Goal: Task Accomplishment & Management: Manage account settings

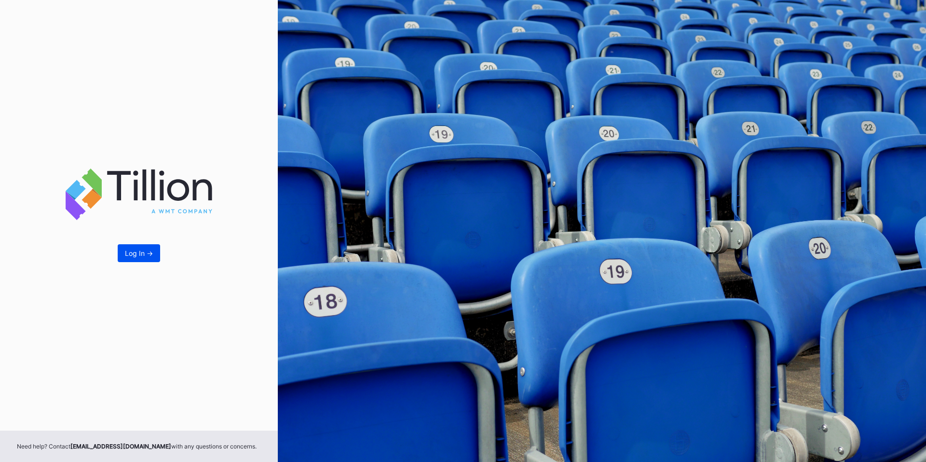
click at [141, 255] on div "Log In ->" at bounding box center [139, 253] width 28 height 8
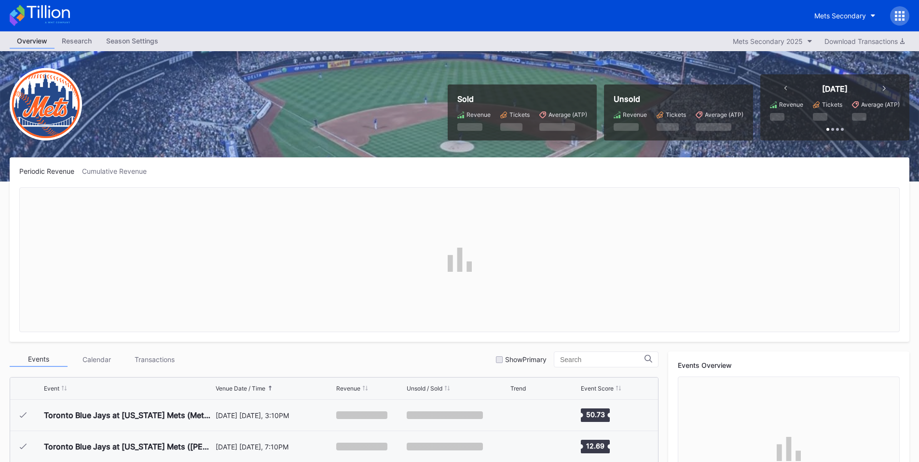
scroll to position [1943, 0]
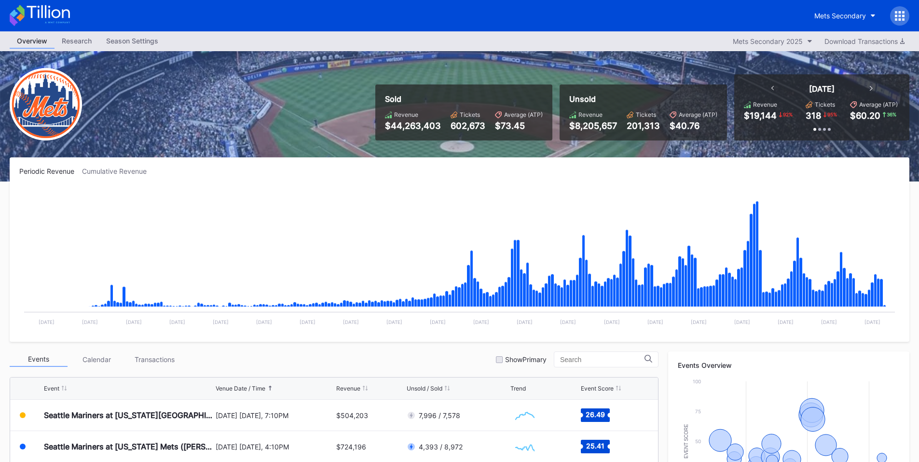
click at [896, 14] on icon at bounding box center [896, 15] width 2 height 2
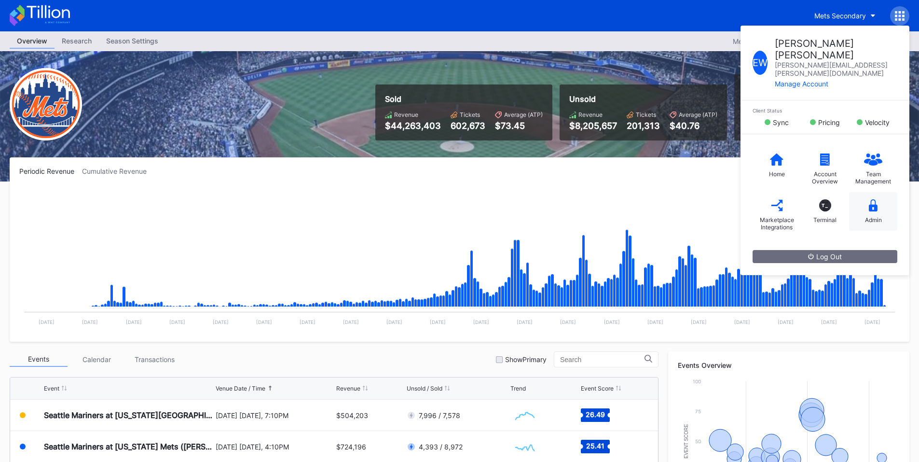
click at [870, 199] on icon at bounding box center [873, 205] width 9 height 12
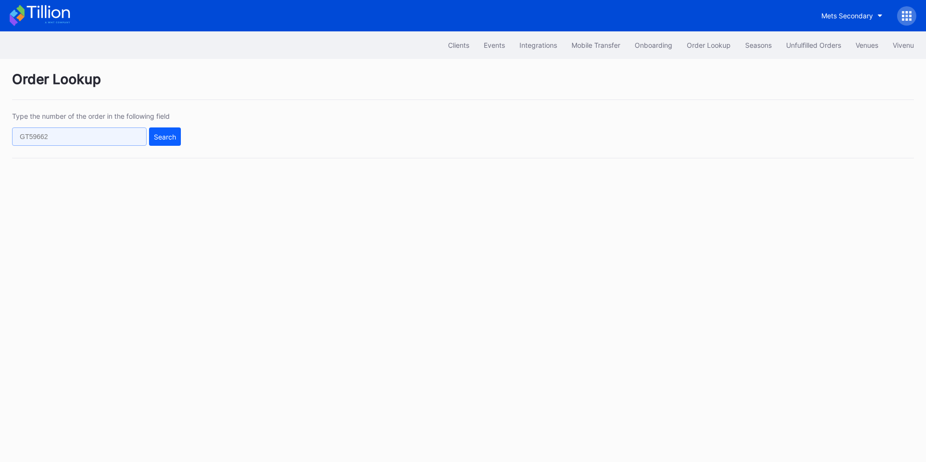
click at [91, 141] on input "text" at bounding box center [79, 136] width 135 height 18
click at [34, 137] on input "620611413" at bounding box center [79, 136] width 135 height 18
type input "620311413"
click at [163, 137] on div "Search" at bounding box center [165, 137] width 22 height 8
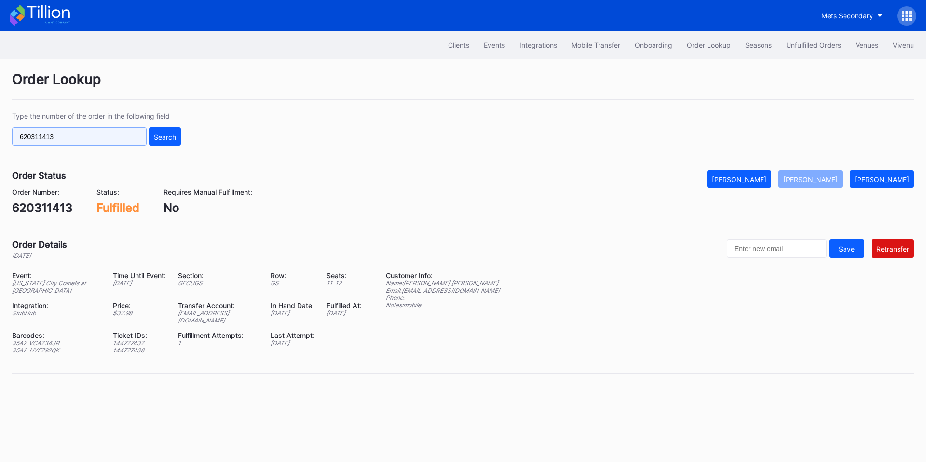
click at [29, 133] on input "620311413" at bounding box center [79, 136] width 135 height 18
click at [834, 41] on div "Unfulfilled Orders" at bounding box center [813, 45] width 55 height 8
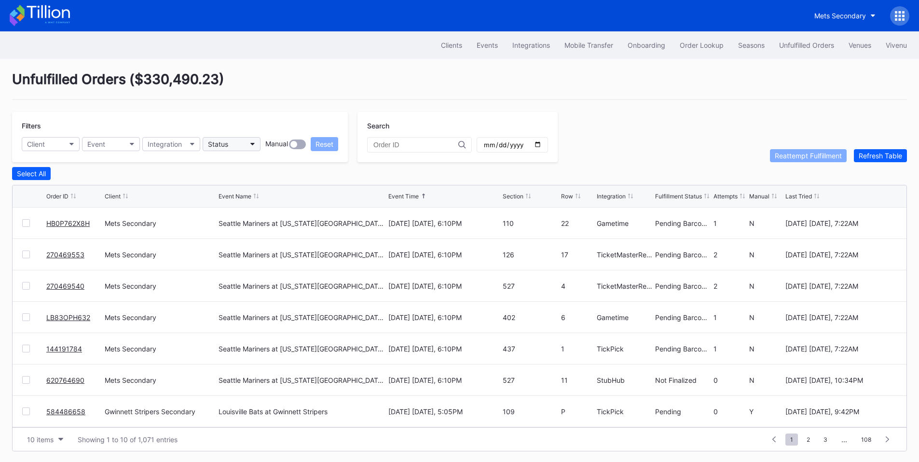
click at [237, 141] on button "Status" at bounding box center [232, 144] width 58 height 14
click at [240, 182] on div "Failed to Fulfill" at bounding box center [259, 187] width 112 height 18
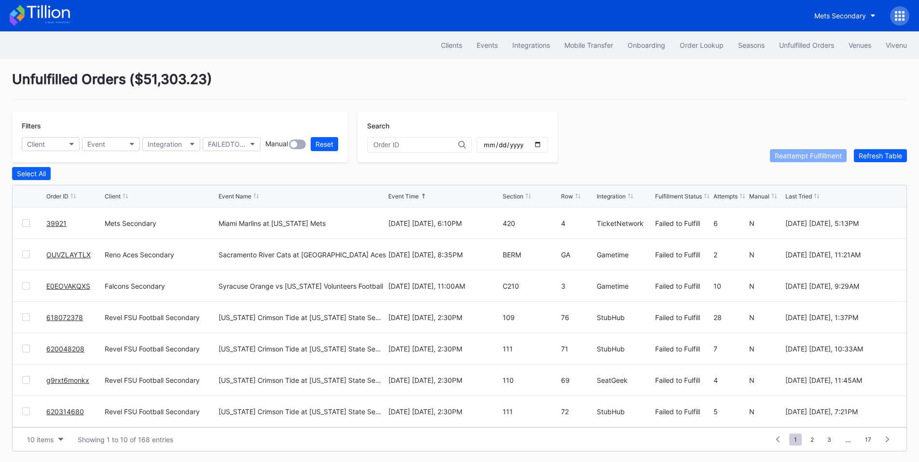
drag, startPoint x: 402, startPoint y: 137, endPoint x: 401, endPoint y: 142, distance: 5.0
click at [402, 137] on div at bounding box center [419, 144] width 105 height 15
click at [401, 146] on input "text" at bounding box center [415, 145] width 85 height 8
paste input "270469302"
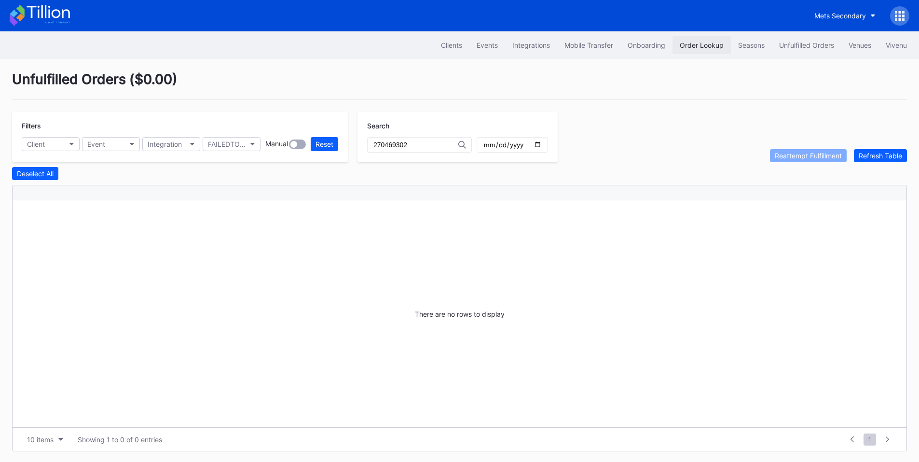
type input "270469302"
click at [716, 45] on div "Order Lookup" at bounding box center [701, 45] width 44 height 8
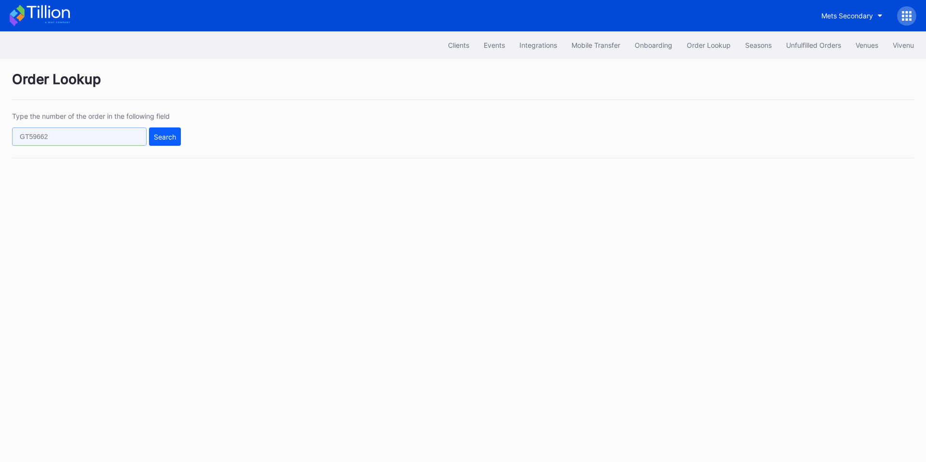
click at [113, 141] on input "text" at bounding box center [79, 136] width 135 height 18
paste input "270469302"
click at [162, 137] on div "Search" at bounding box center [165, 137] width 22 height 8
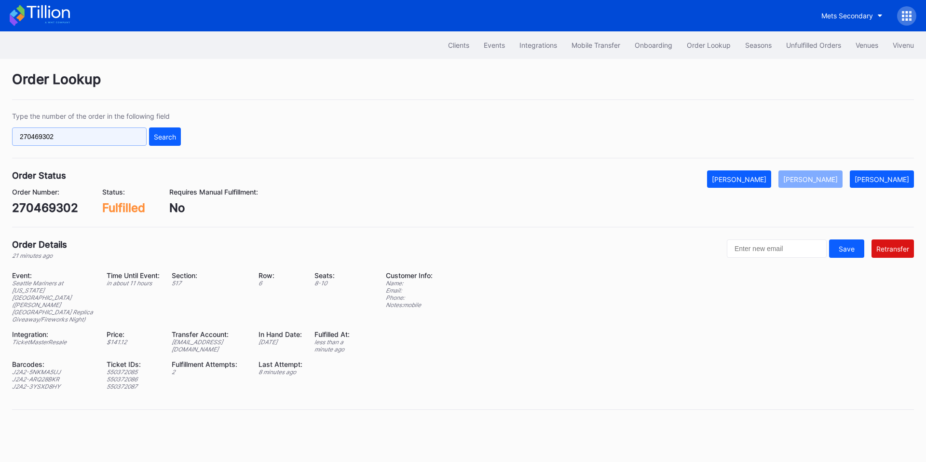
click at [96, 136] on input "270469302" at bounding box center [79, 136] width 135 height 18
paste input "270"
type input "270469270"
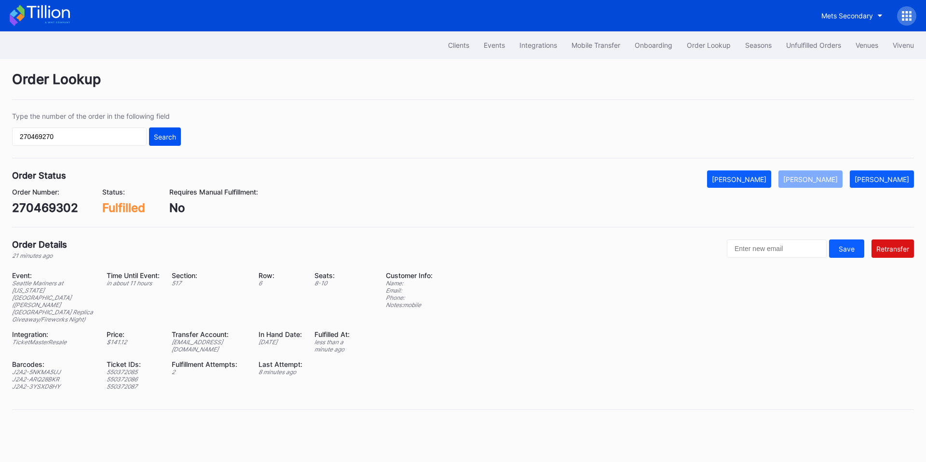
click at [175, 135] on div "Search" at bounding box center [165, 137] width 22 height 8
click at [830, 42] on div "Unfulfilled Orders" at bounding box center [813, 45] width 55 height 8
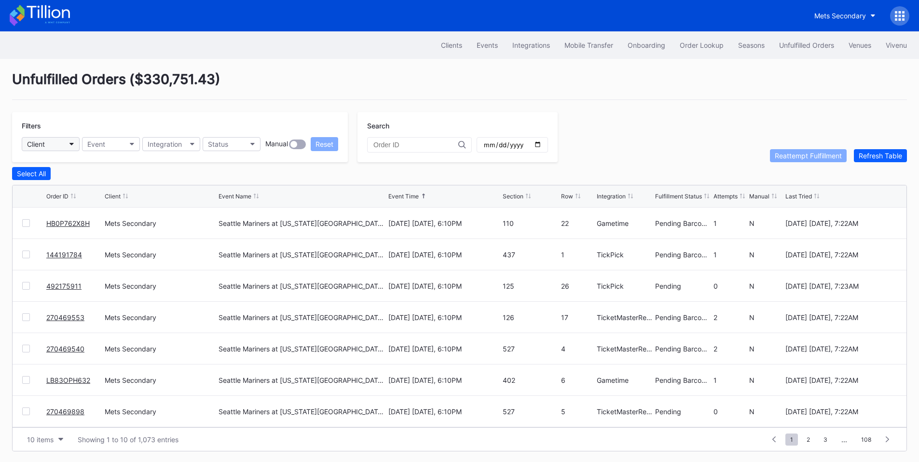
click at [55, 143] on button "Client" at bounding box center [51, 144] width 58 height 14
type input "pru"
click at [77, 187] on div "[GEOGRAPHIC_DATA]" at bounding box center [63, 187] width 68 height 8
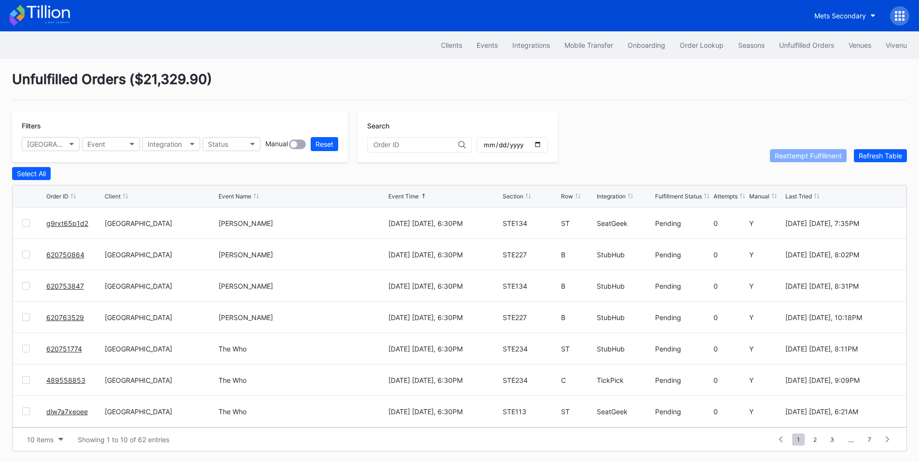
click at [542, 144] on input "date" at bounding box center [512, 144] width 59 height 9
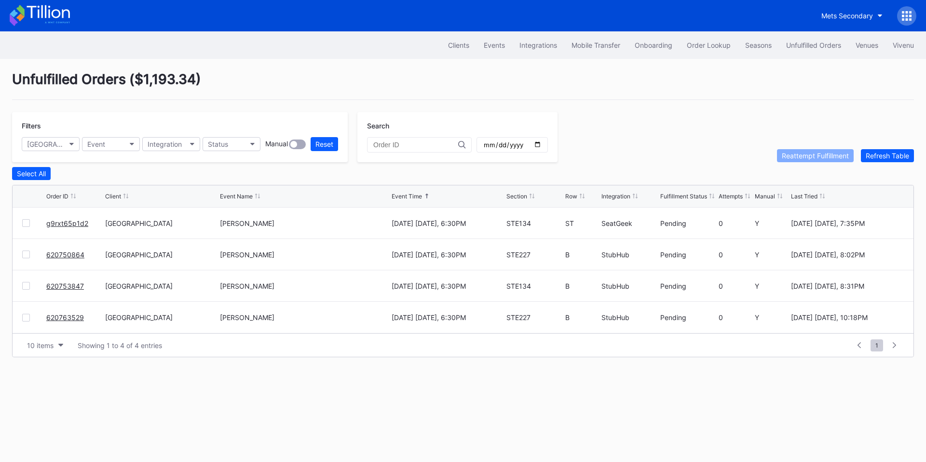
drag, startPoint x: 57, startPoint y: 226, endPoint x: 61, endPoint y: 224, distance: 5.0
click at [542, 149] on input "2025-08-16" at bounding box center [512, 144] width 59 height 9
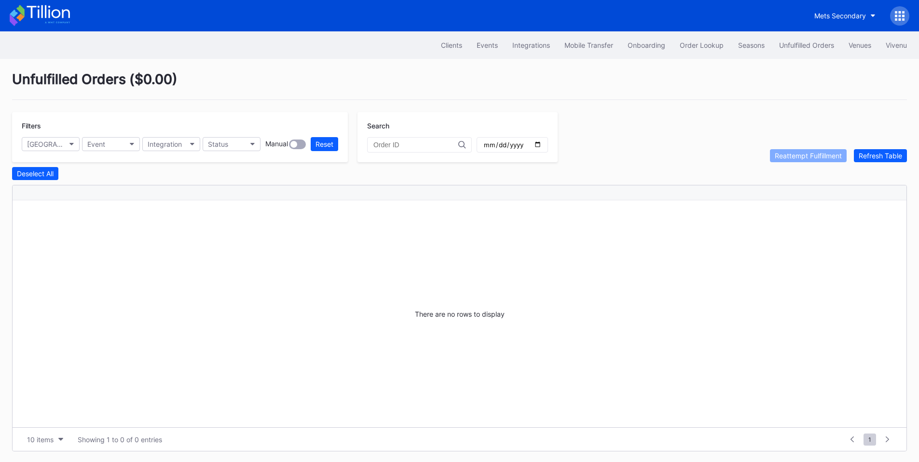
click at [542, 147] on input "2025-08-17" at bounding box center [512, 144] width 59 height 9
click at [542, 148] on input "2025-08-18" at bounding box center [512, 144] width 59 height 9
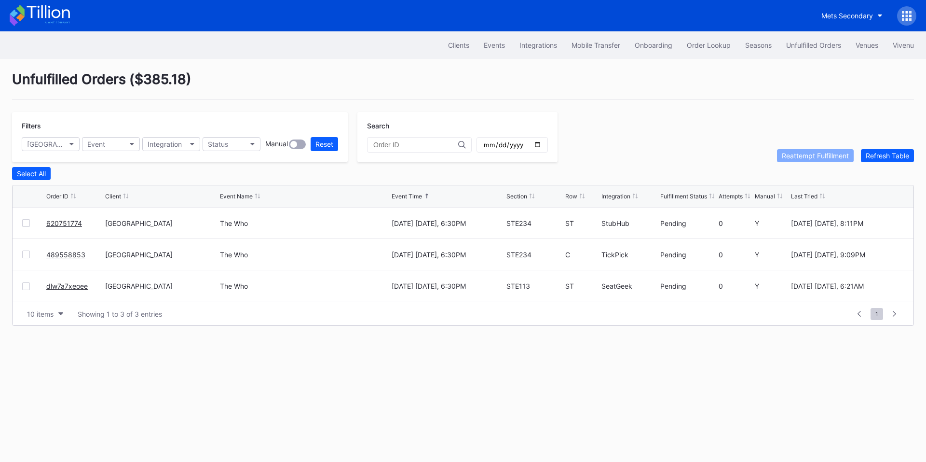
drag, startPoint x: 61, startPoint y: 221, endPoint x: 81, endPoint y: 209, distance: 23.2
drag, startPoint x: 70, startPoint y: 289, endPoint x: 135, endPoint y: 204, distance: 107.1
click at [542, 142] on input "2025-08-19" at bounding box center [512, 144] width 59 height 9
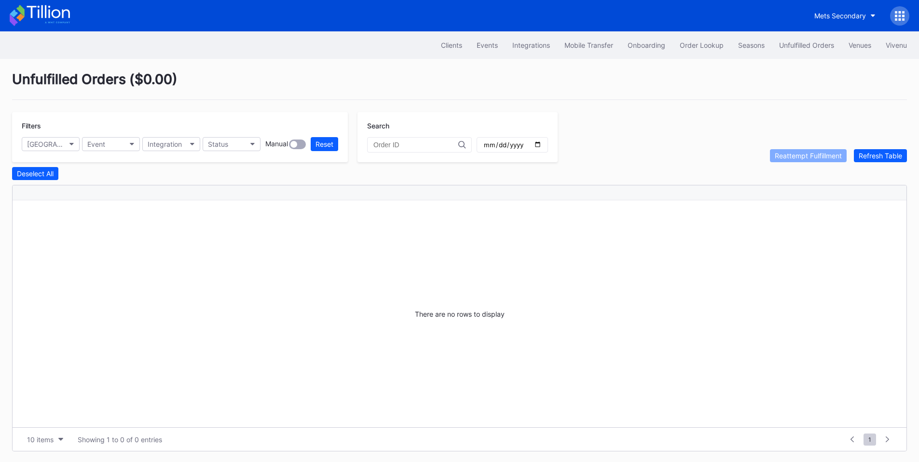
click at [542, 147] on input "2025-08-20" at bounding box center [512, 144] width 59 height 9
click at [542, 143] on input "2025-08-21" at bounding box center [512, 144] width 59 height 9
click at [542, 144] on input "2025-08-22" at bounding box center [512, 144] width 59 height 9
click at [542, 148] on input "2025-08-23" at bounding box center [512, 144] width 59 height 9
type input "2025-08-24"
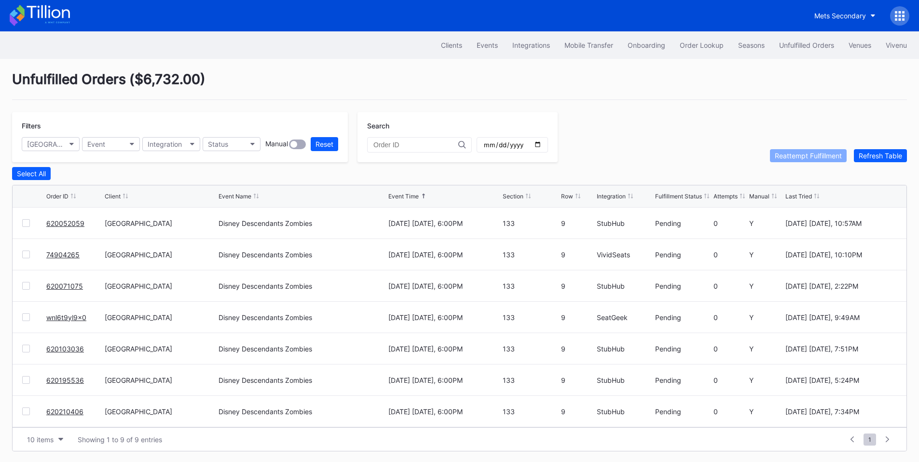
click at [608, 196] on div "Integration" at bounding box center [611, 195] width 29 height 7
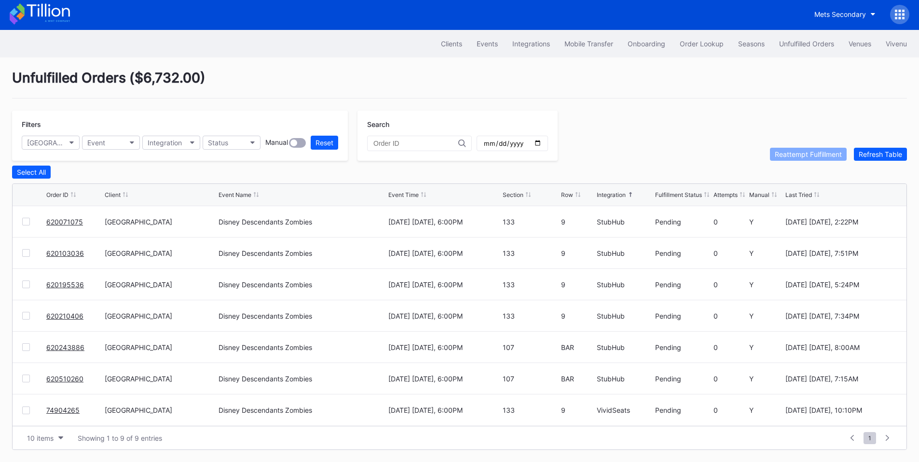
scroll to position [4, 0]
drag, startPoint x: 52, startPoint y: 411, endPoint x: 61, endPoint y: 400, distance: 13.7
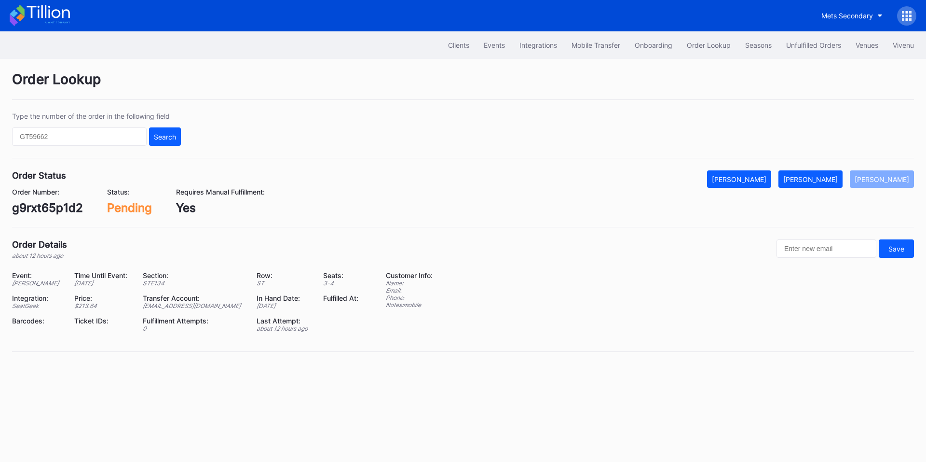
click at [55, 213] on div "g9rxt65p1d2" at bounding box center [47, 208] width 71 height 14
copy div "g9rxt65p1d2"
click at [832, 180] on div "[PERSON_NAME]" at bounding box center [810, 179] width 54 height 8
click at [54, 205] on div "620750864" at bounding box center [45, 208] width 66 height 14
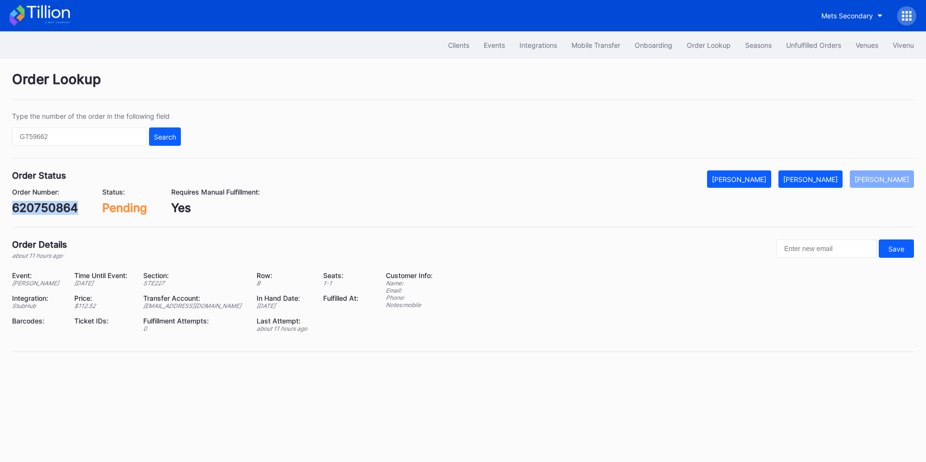
click at [54, 205] on div "620750864" at bounding box center [45, 208] width 66 height 14
copy div "620750864"
click at [837, 181] on div "Mark Fulfilled" at bounding box center [810, 179] width 54 height 8
click at [54, 207] on div "620753847" at bounding box center [44, 208] width 65 height 14
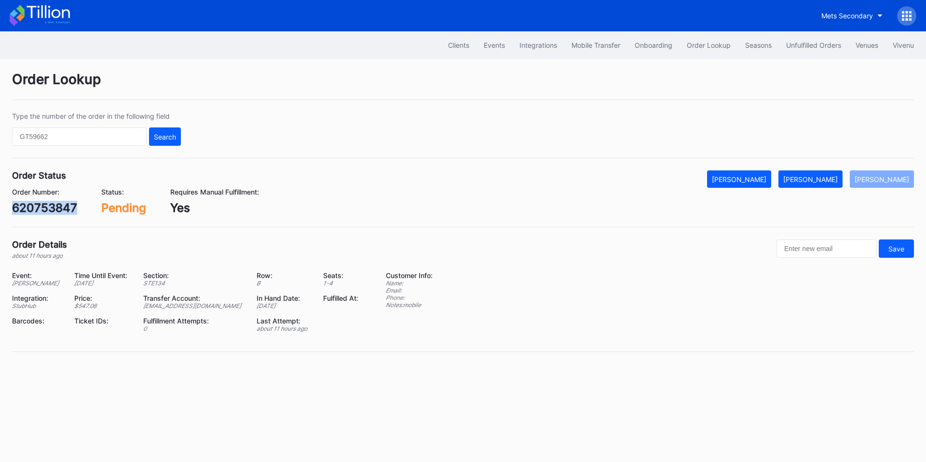
copy div "620753847"
click at [817, 180] on div "[PERSON_NAME]" at bounding box center [810, 179] width 54 height 8
click at [51, 204] on div "620763529" at bounding box center [44, 208] width 65 height 14
copy div "620763529"
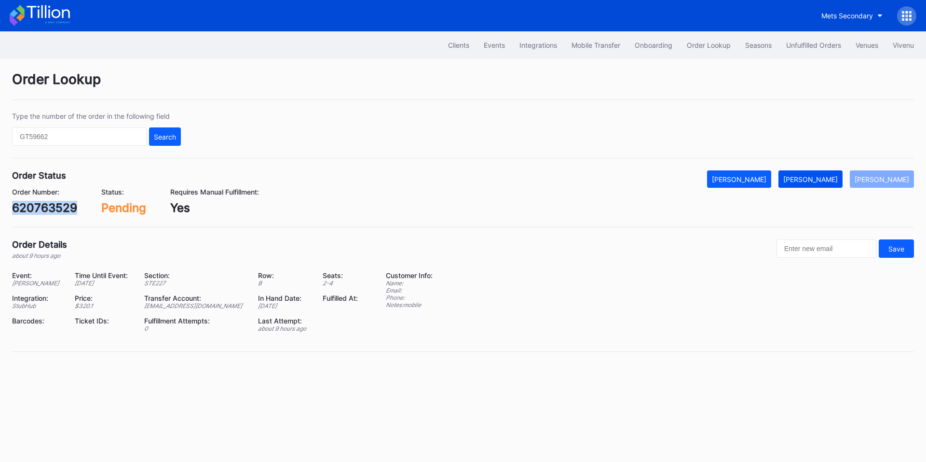
click at [831, 175] on div "[PERSON_NAME]" at bounding box center [810, 179] width 54 height 8
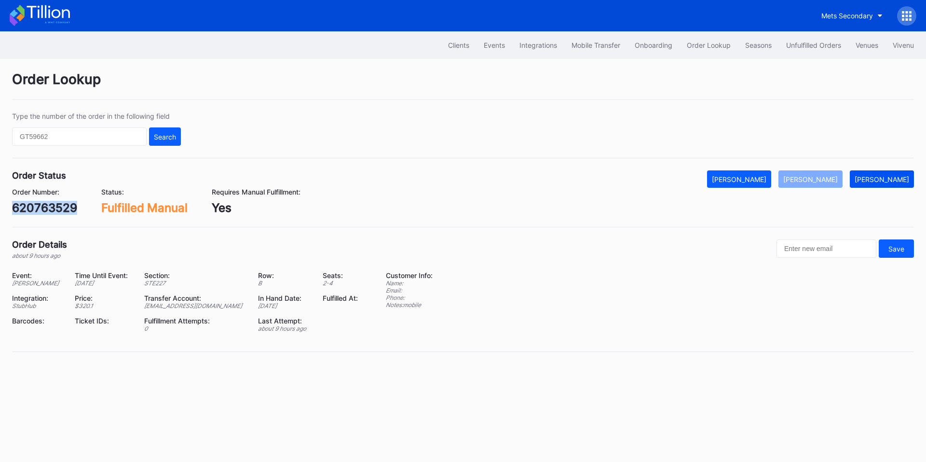
click at [884, 186] on button "[PERSON_NAME]" at bounding box center [882, 178] width 64 height 17
click at [67, 213] on div "620763529" at bounding box center [44, 208] width 65 height 14
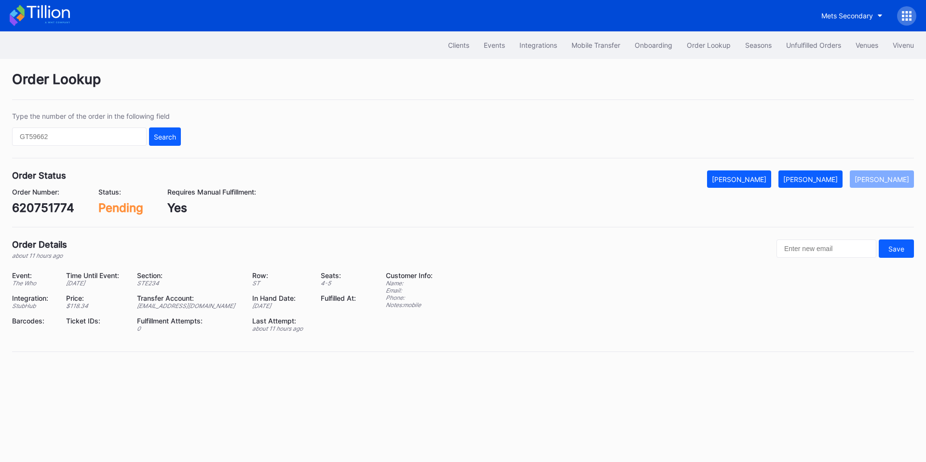
click at [41, 208] on div "620751774" at bounding box center [43, 208] width 62 height 14
copy div "620751774"
click at [821, 181] on div "[PERSON_NAME]" at bounding box center [810, 179] width 54 height 8
click at [52, 202] on div "489558853" at bounding box center [45, 208] width 66 height 14
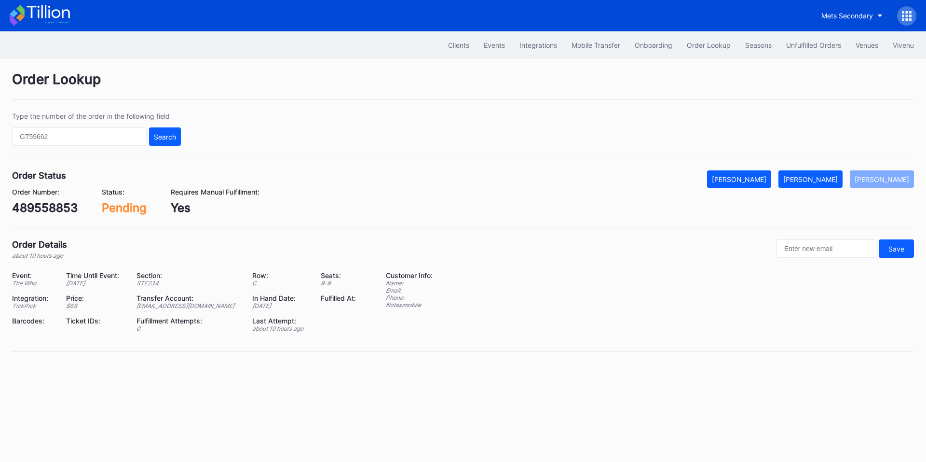
click at [42, 205] on div "489558853" at bounding box center [45, 208] width 66 height 14
copy div "489558853"
click at [822, 180] on div "[PERSON_NAME]" at bounding box center [810, 179] width 54 height 8
click at [60, 211] on div "dlw7a7xeoee" at bounding box center [48, 208] width 72 height 14
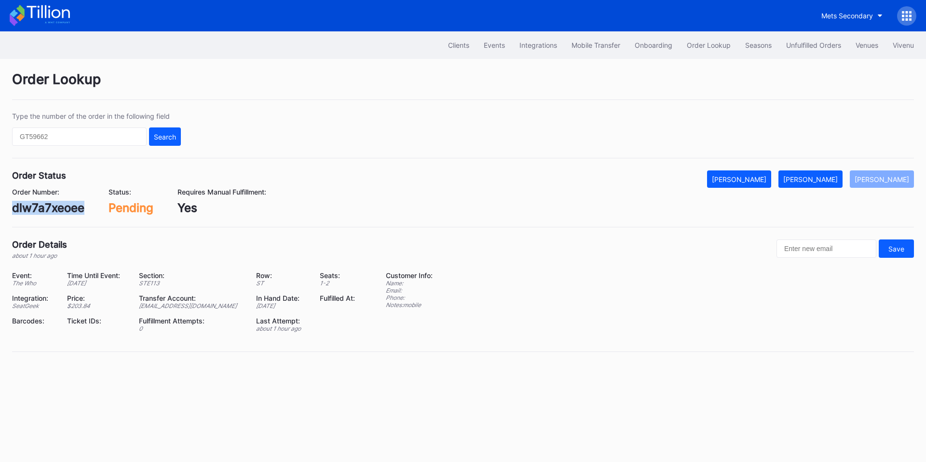
click at [60, 211] on div "dlw7a7xeoee" at bounding box center [48, 208] width 72 height 14
copy div "dlw7a7xeoee"
click at [826, 182] on div "[PERSON_NAME]" at bounding box center [810, 179] width 54 height 8
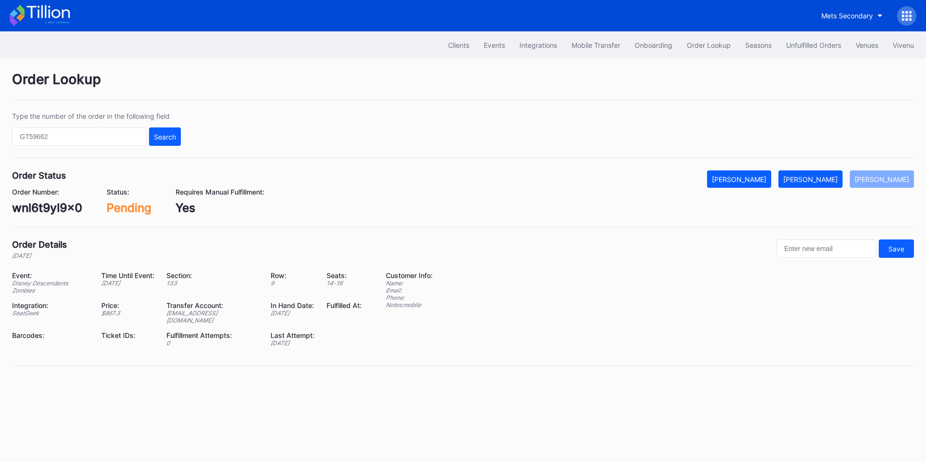
click at [56, 210] on div "wnl6t9yl9x0" at bounding box center [47, 208] width 70 height 14
copy div "wnl6t9yl9x0"
drag, startPoint x: 828, startPoint y: 183, endPoint x: 757, endPoint y: 120, distance: 95.3
click at [827, 182] on button "[PERSON_NAME]" at bounding box center [810, 178] width 64 height 17
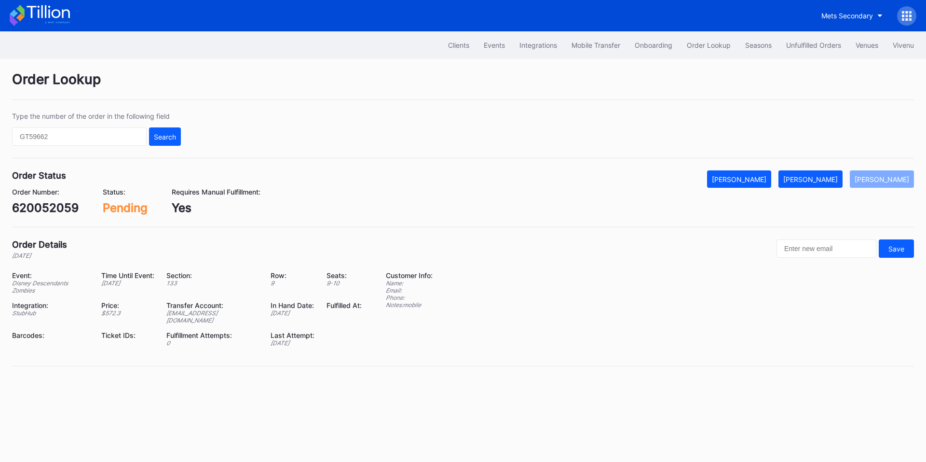
click at [52, 211] on div "620052059" at bounding box center [45, 208] width 67 height 14
click at [51, 211] on div "620052059" at bounding box center [45, 208] width 67 height 14
copy div "620052059"
drag, startPoint x: 815, startPoint y: 182, endPoint x: 805, endPoint y: 176, distance: 11.7
click at [815, 182] on div "[PERSON_NAME]" at bounding box center [810, 179] width 54 height 8
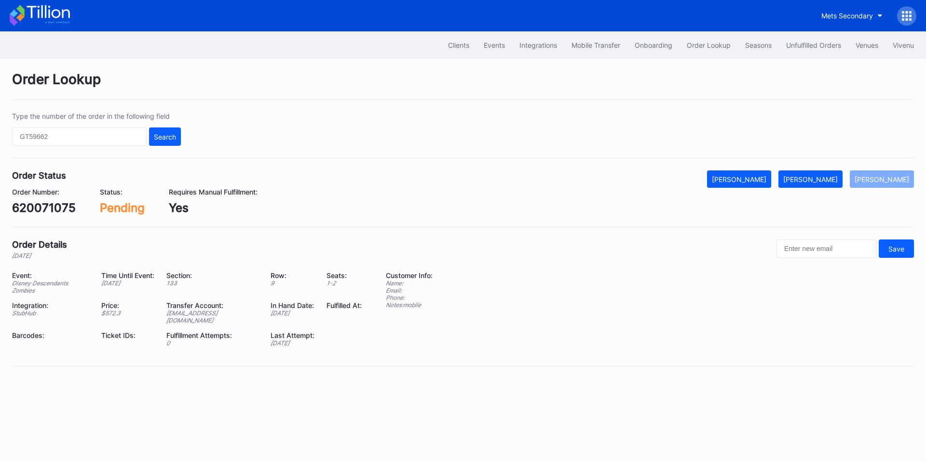
click at [41, 207] on div "620071075" at bounding box center [44, 208] width 64 height 14
copy div "620071075"
click at [831, 179] on div "[PERSON_NAME]" at bounding box center [810, 179] width 54 height 8
click at [40, 209] on div "620103036" at bounding box center [44, 208] width 65 height 14
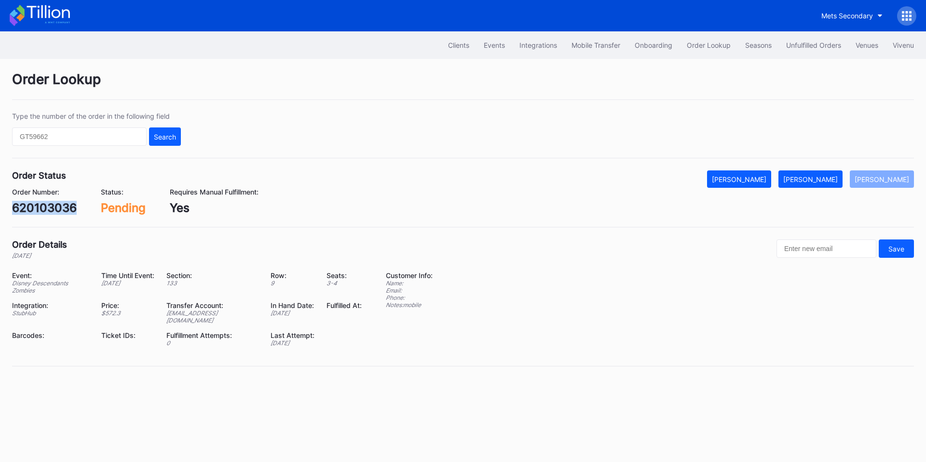
click at [40, 209] on div "620103036" at bounding box center [44, 208] width 65 height 14
copy div "620103036"
click at [822, 179] on div "[PERSON_NAME]" at bounding box center [810, 179] width 54 height 8
click at [48, 203] on div "620195536" at bounding box center [44, 208] width 64 height 14
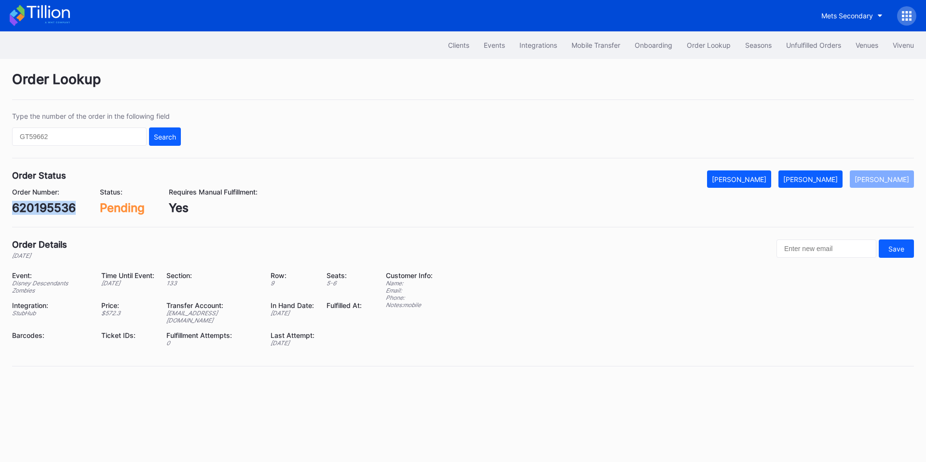
copy div "620195536"
click at [819, 174] on button "[PERSON_NAME]" at bounding box center [810, 178] width 64 height 17
click at [40, 203] on div "620210406" at bounding box center [44, 208] width 65 height 14
copy div "620210406"
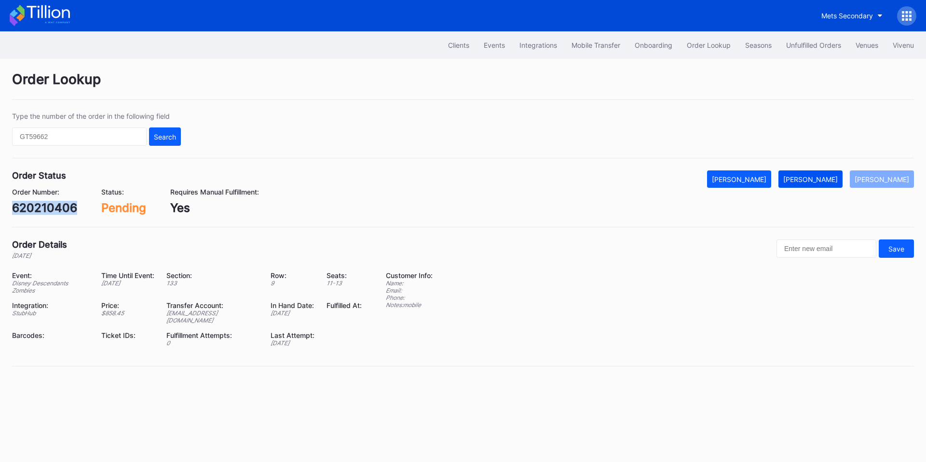
click at [809, 177] on div "[PERSON_NAME]" at bounding box center [810, 179] width 54 height 8
click at [47, 205] on div "620243886" at bounding box center [45, 208] width 66 height 14
copy div "620243886"
drag, startPoint x: 820, startPoint y: 179, endPoint x: 740, endPoint y: 146, distance: 86.7
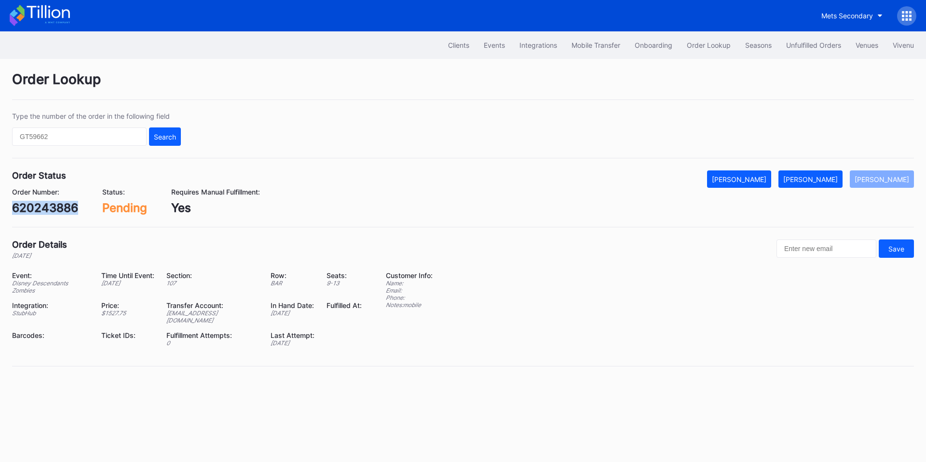
click at [820, 179] on div "[PERSON_NAME]" at bounding box center [810, 179] width 54 height 8
click at [45, 205] on div "620510260" at bounding box center [44, 208] width 65 height 14
copy div "620510260"
click at [823, 182] on div "[PERSON_NAME]" at bounding box center [810, 179] width 54 height 8
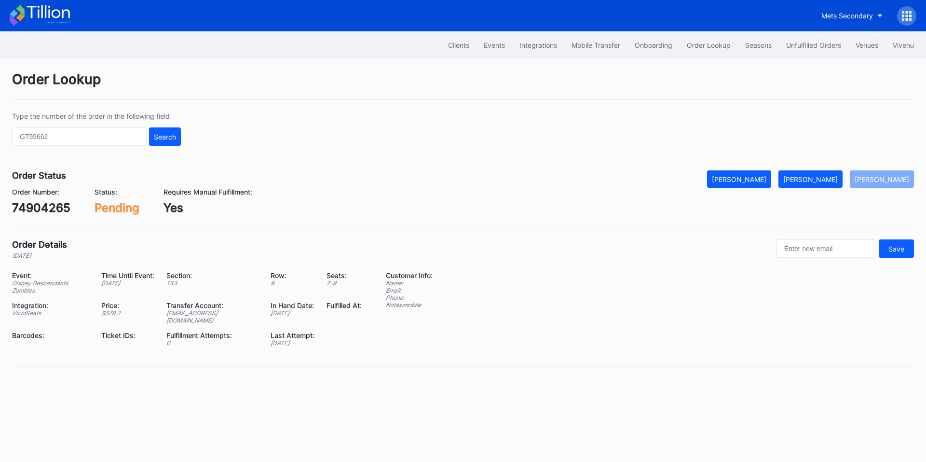
click at [53, 206] on div "74904265" at bounding box center [41, 208] width 58 height 14
copy div "74904265"
click at [825, 180] on div "[PERSON_NAME]" at bounding box center [810, 179] width 54 height 8
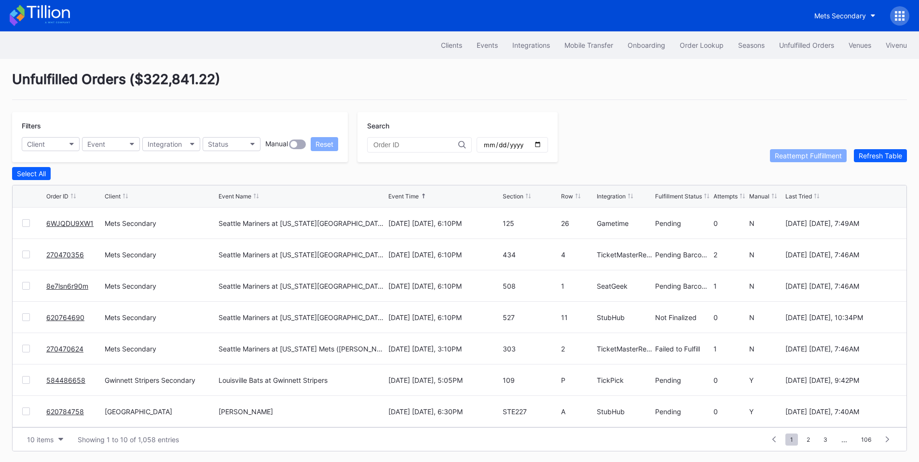
scroll to position [94, 0]
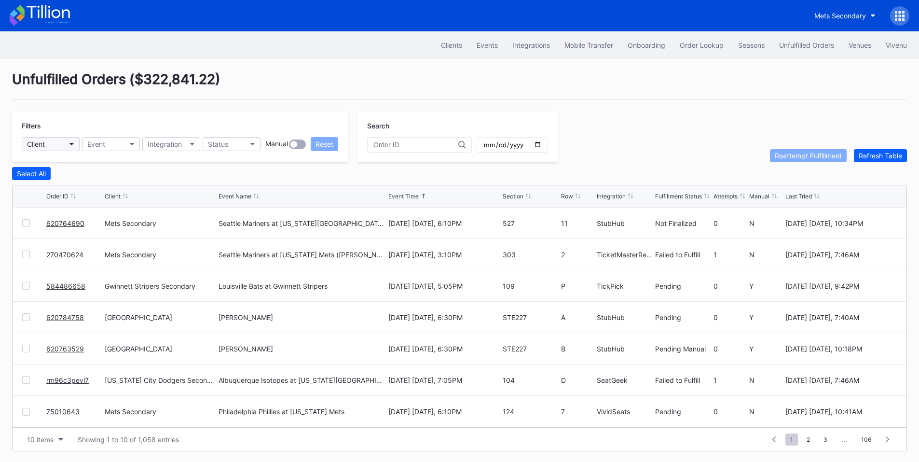
click at [71, 143] on icon "button" at bounding box center [71, 144] width 5 height 3
type input "pru"
click at [60, 184] on div "[GEOGRAPHIC_DATA]" at bounding box center [63, 187] width 68 height 8
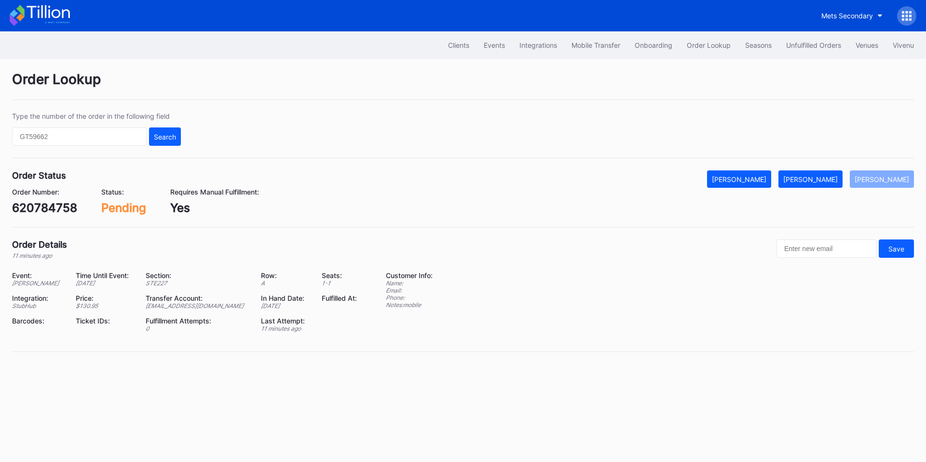
click at [61, 208] on div "620784758" at bounding box center [44, 208] width 65 height 14
copy div "620784758"
click at [813, 173] on button "Mark Fulfilled" at bounding box center [810, 178] width 64 height 17
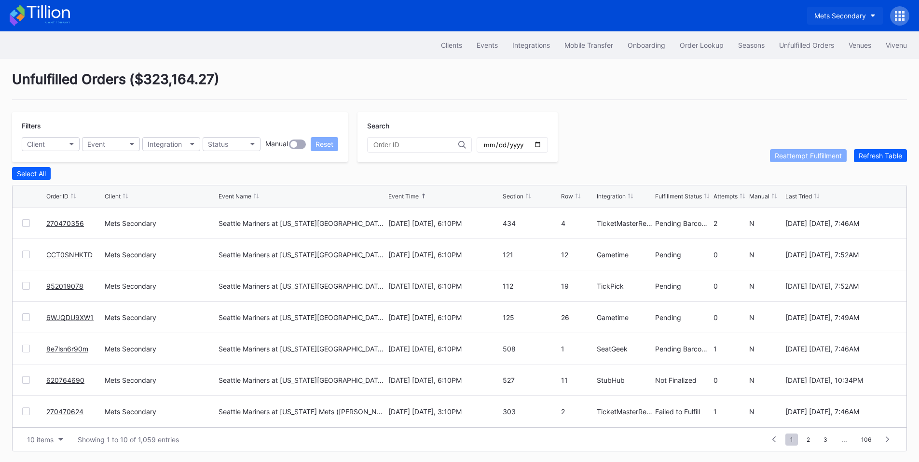
click at [841, 14] on div "Mets Secondary" at bounding box center [840, 16] width 52 height 8
type input "yank"
click at [806, 64] on div "Cohens Yankees Tickets" at bounding box center [821, 60] width 108 height 8
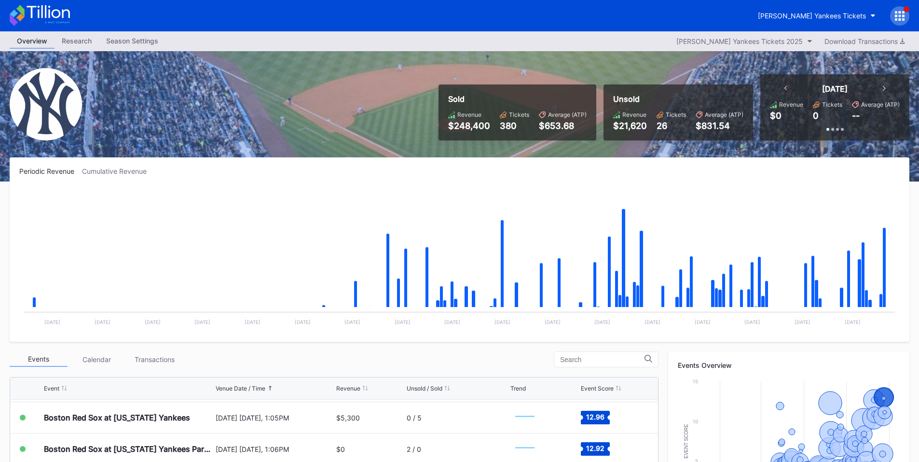
click at [903, 23] on div at bounding box center [899, 15] width 19 height 19
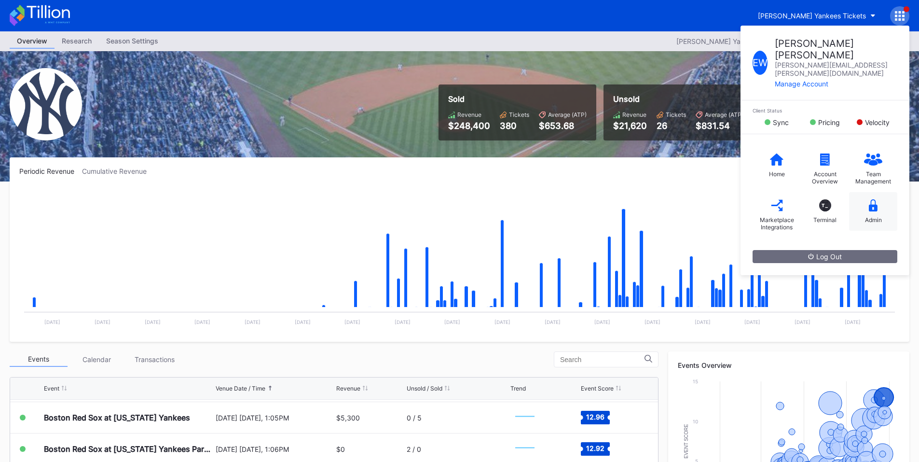
click at [868, 192] on div "Admin" at bounding box center [873, 211] width 48 height 39
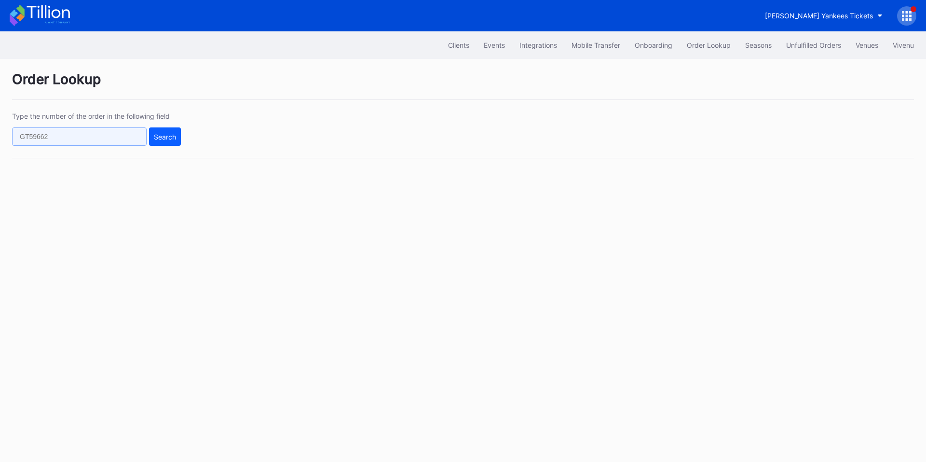
click at [90, 134] on input "text" at bounding box center [79, 136] width 135 height 18
paste input "620764690"
click at [165, 136] on div "Search" at bounding box center [165, 137] width 22 height 8
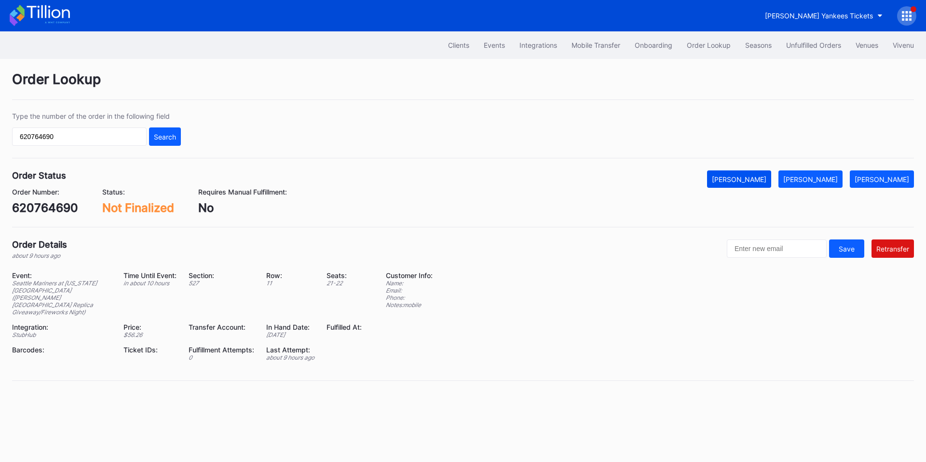
click at [747, 173] on button "Mark Cancelled" at bounding box center [739, 178] width 64 height 17
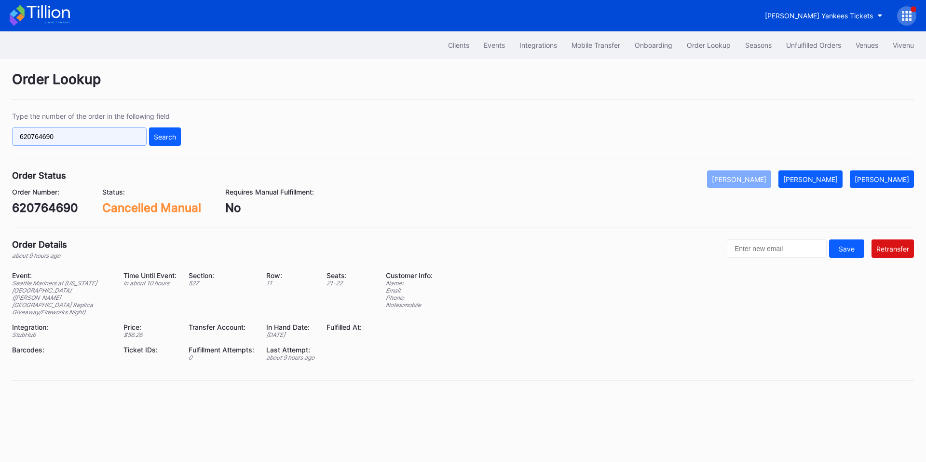
click at [86, 144] on input "620764690" at bounding box center [79, 136] width 135 height 18
paste input "562286753"
click at [155, 136] on div "Search" at bounding box center [165, 137] width 22 height 8
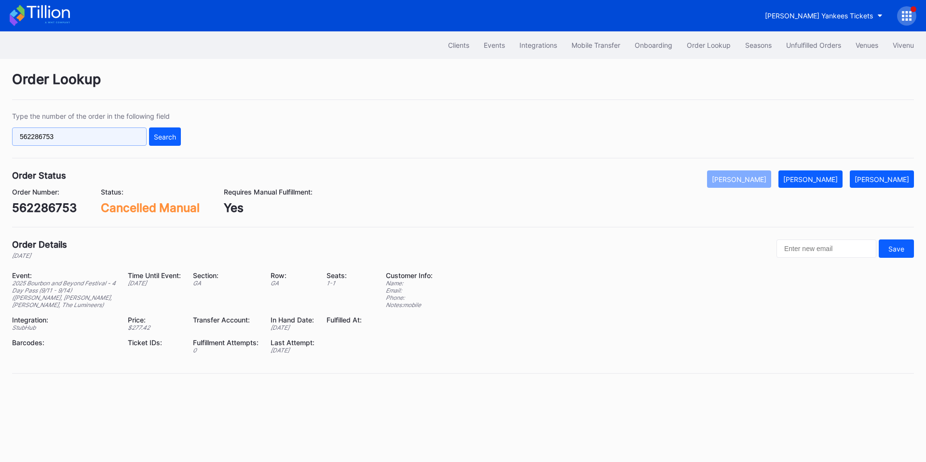
click at [116, 133] on input "562286753" at bounding box center [79, 136] width 135 height 18
paste input "620767057"
type input "620767057"
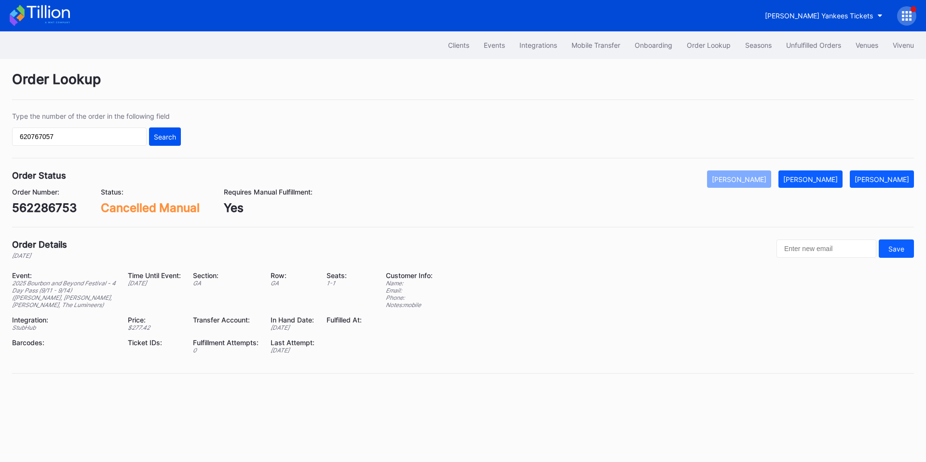
click at [168, 137] on div "Search" at bounding box center [165, 137] width 22 height 8
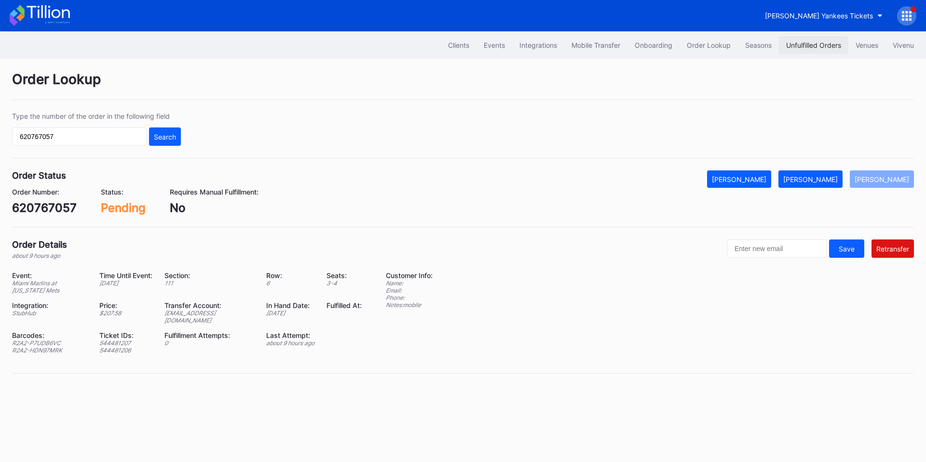
click at [815, 44] on div "Unfulfilled Orders" at bounding box center [813, 45] width 55 height 8
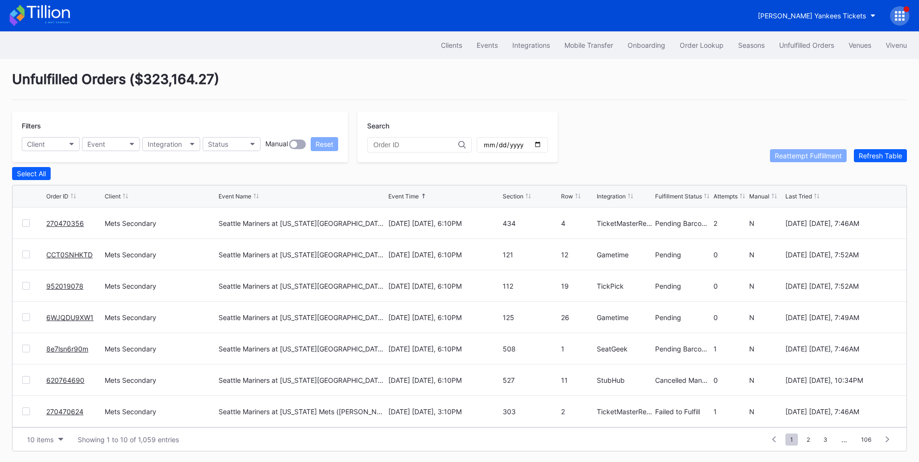
click at [411, 139] on div at bounding box center [419, 144] width 105 height 15
click at [403, 151] on div at bounding box center [419, 144] width 105 height 15
click at [421, 143] on input "text" at bounding box center [415, 145] width 85 height 8
paste input "620767057"
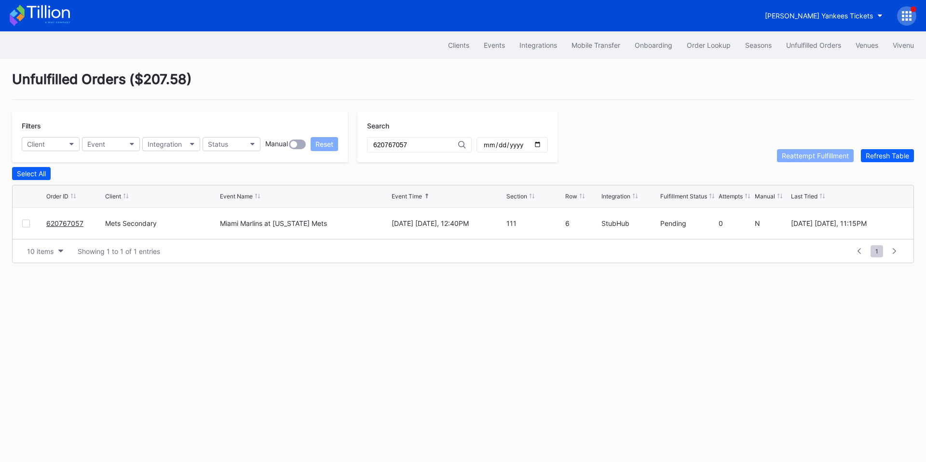
type input "620767057"
click at [26, 227] on div at bounding box center [26, 223] width 8 height 8
click at [810, 155] on div "Reattempt Fulfillment" at bounding box center [815, 155] width 67 height 8
click at [708, 41] on div "Order Lookup" at bounding box center [709, 45] width 44 height 8
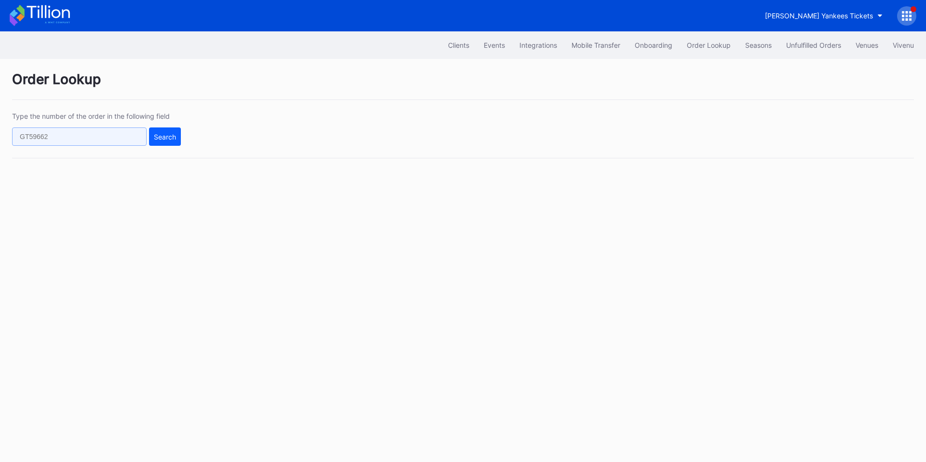
click at [116, 138] on input "text" at bounding box center [79, 136] width 135 height 18
paste input "584486658"
click at [161, 134] on div "Search" at bounding box center [165, 137] width 22 height 8
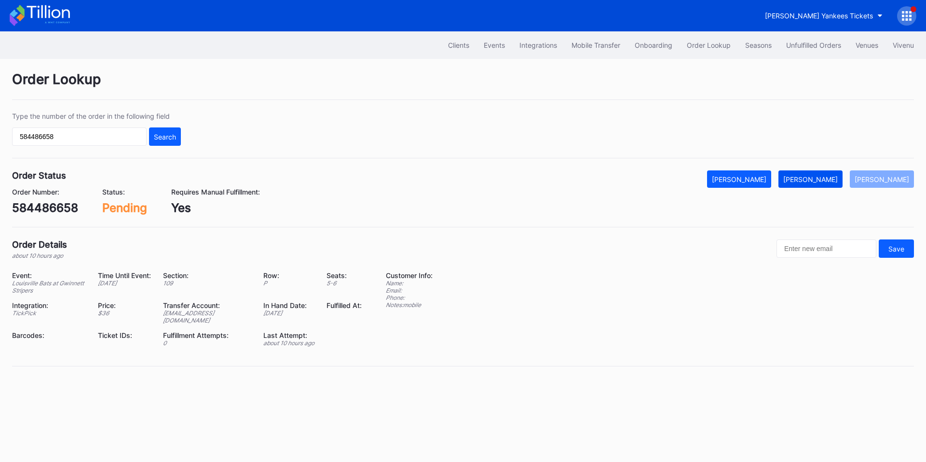
click at [828, 184] on button "Mark Fulfilled" at bounding box center [810, 178] width 64 height 17
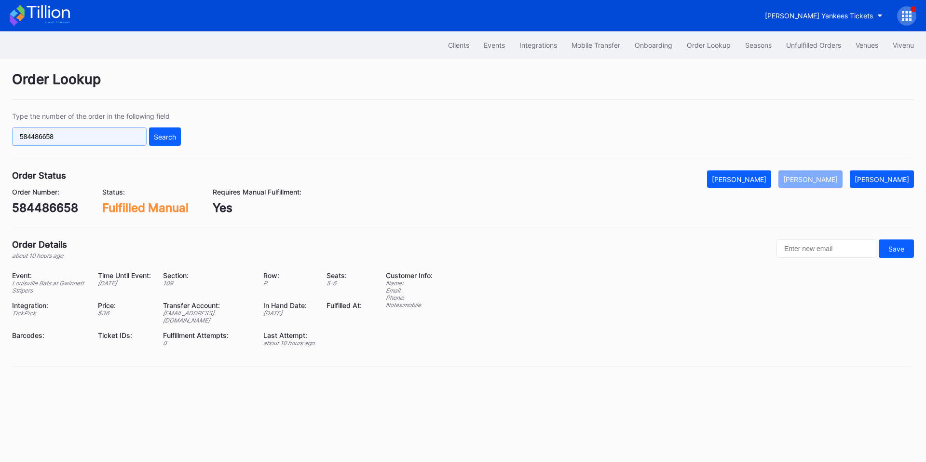
click at [89, 138] on input "584486658" at bounding box center [79, 136] width 135 height 18
paste input "489558853"
click at [156, 130] on button "Search" at bounding box center [165, 136] width 32 height 18
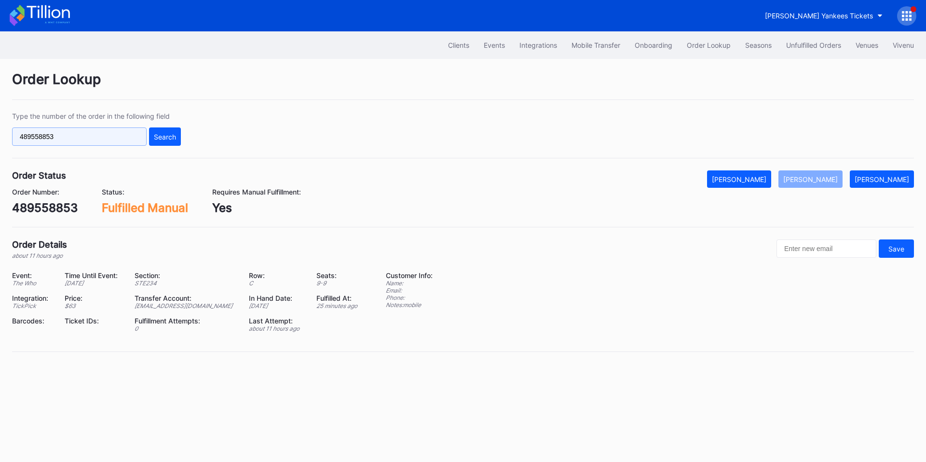
click at [85, 139] on input "489558853" at bounding box center [79, 136] width 135 height 18
paste input "620763529"
click at [111, 140] on input "489558853620763529" at bounding box center [79, 136] width 135 height 18
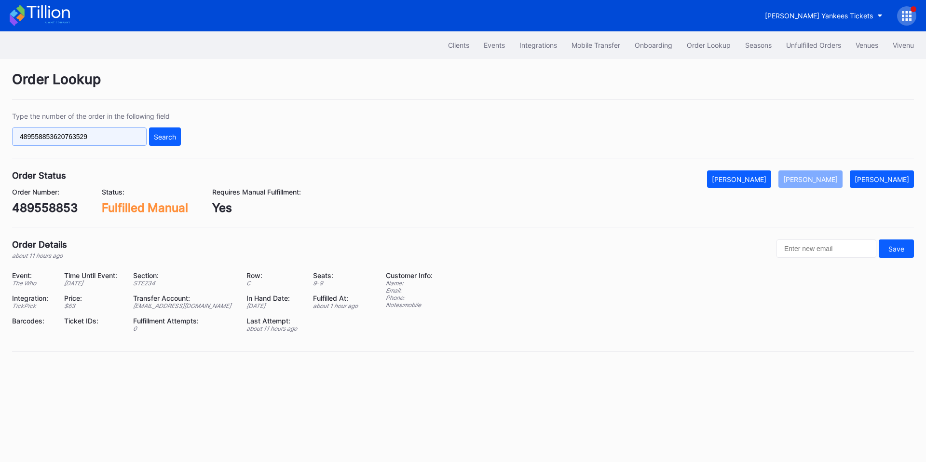
click at [111, 140] on input "489558853620763529" at bounding box center [79, 136] width 135 height 18
paste input "text"
type input "620763529"
click at [151, 141] on button "Search" at bounding box center [165, 136] width 32 height 18
